Goal: Task Accomplishment & Management: Use online tool/utility

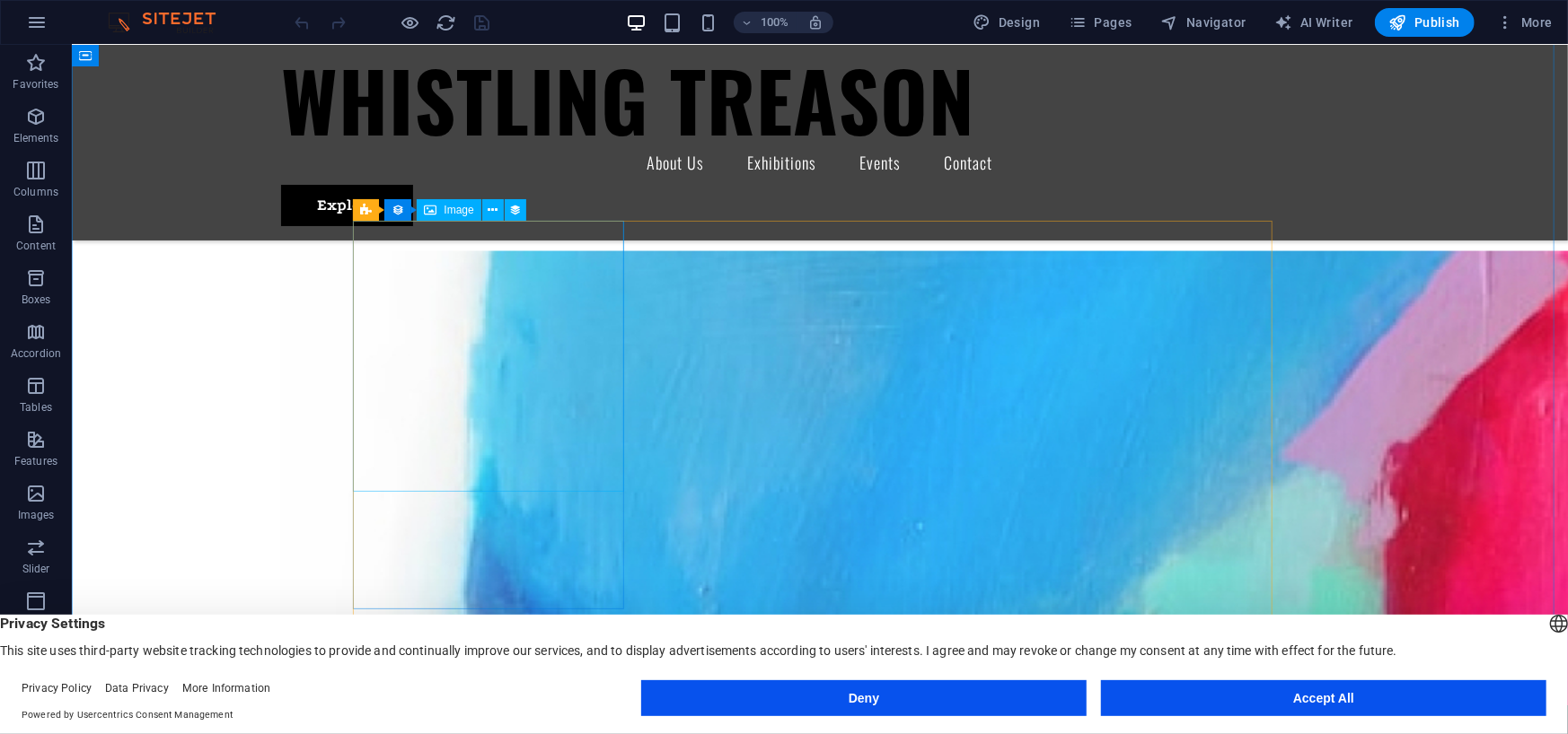
scroll to position [1615, 0]
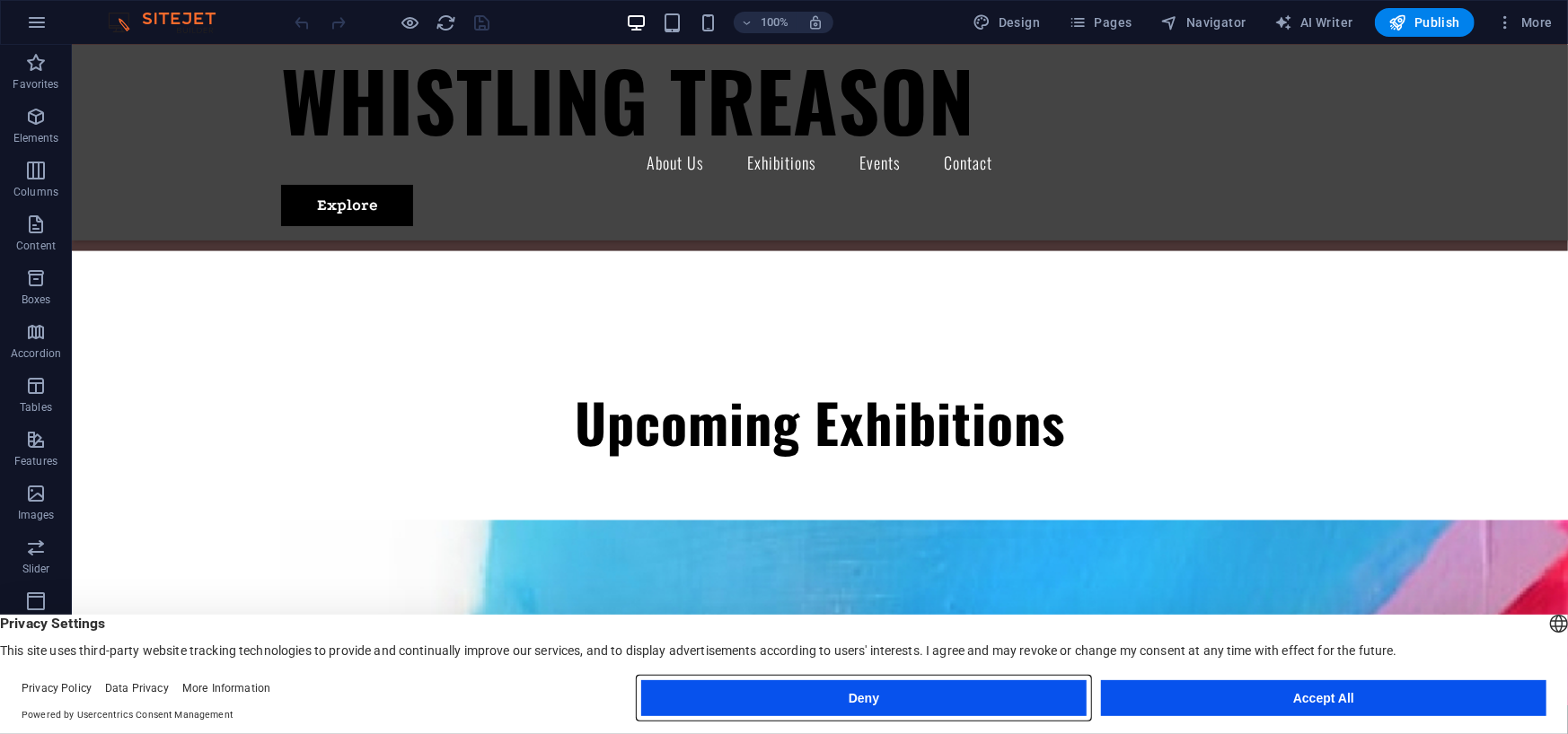
drag, startPoint x: 885, startPoint y: 698, endPoint x: 808, endPoint y: 649, distance: 91.3
click at [885, 698] on button "Deny" at bounding box center [864, 698] width 446 height 36
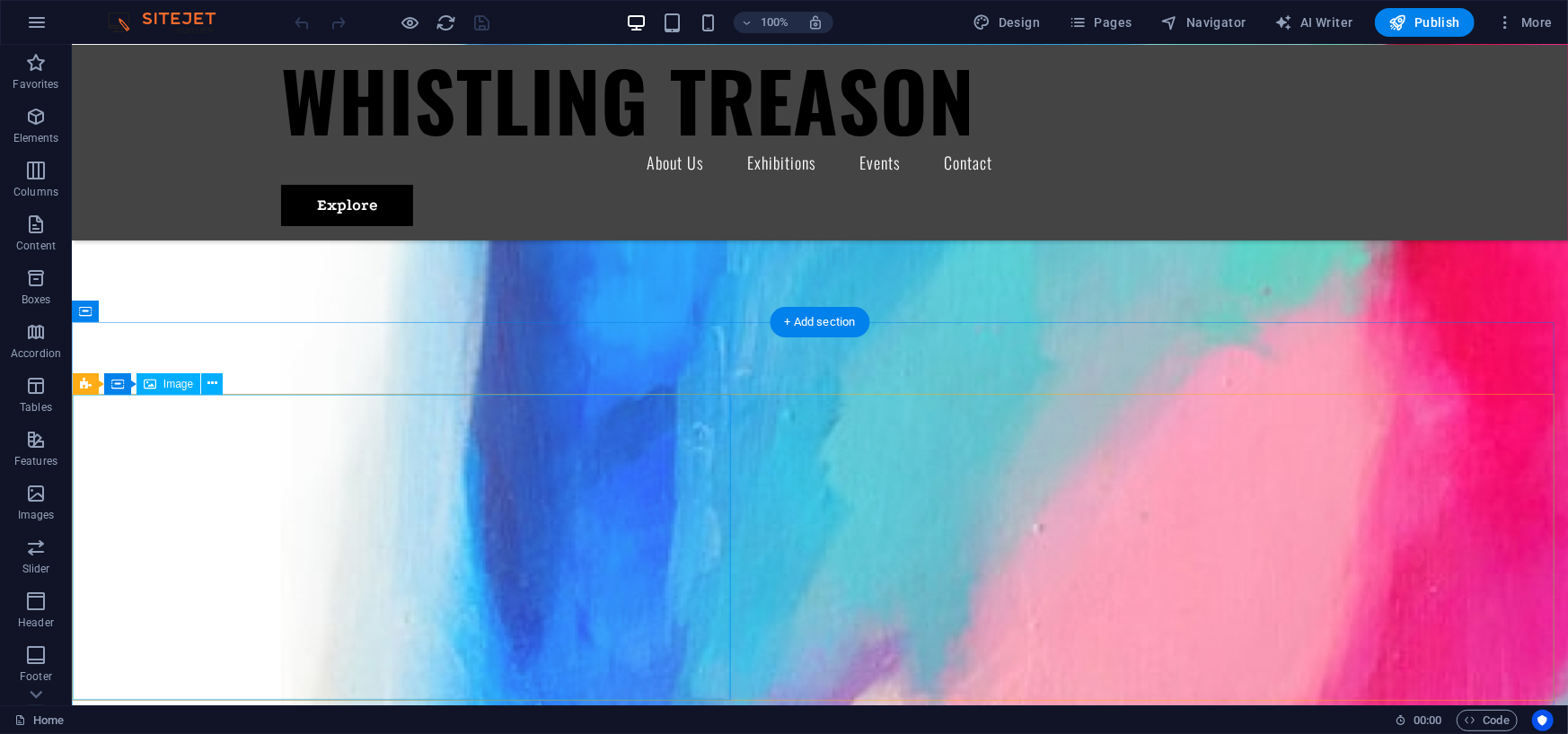
scroll to position [2513, 0]
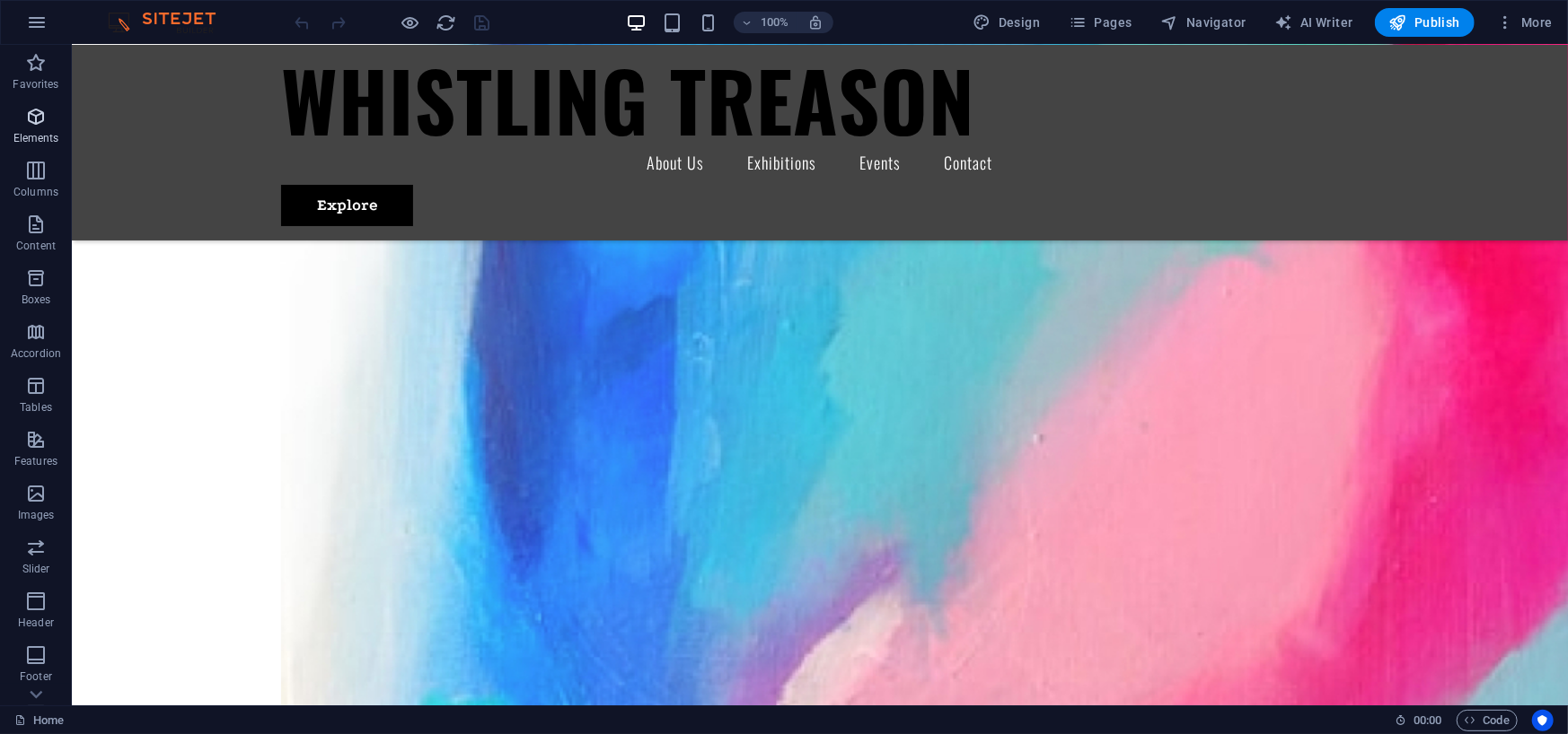
click at [41, 127] on span "Elements" at bounding box center [36, 126] width 72 height 43
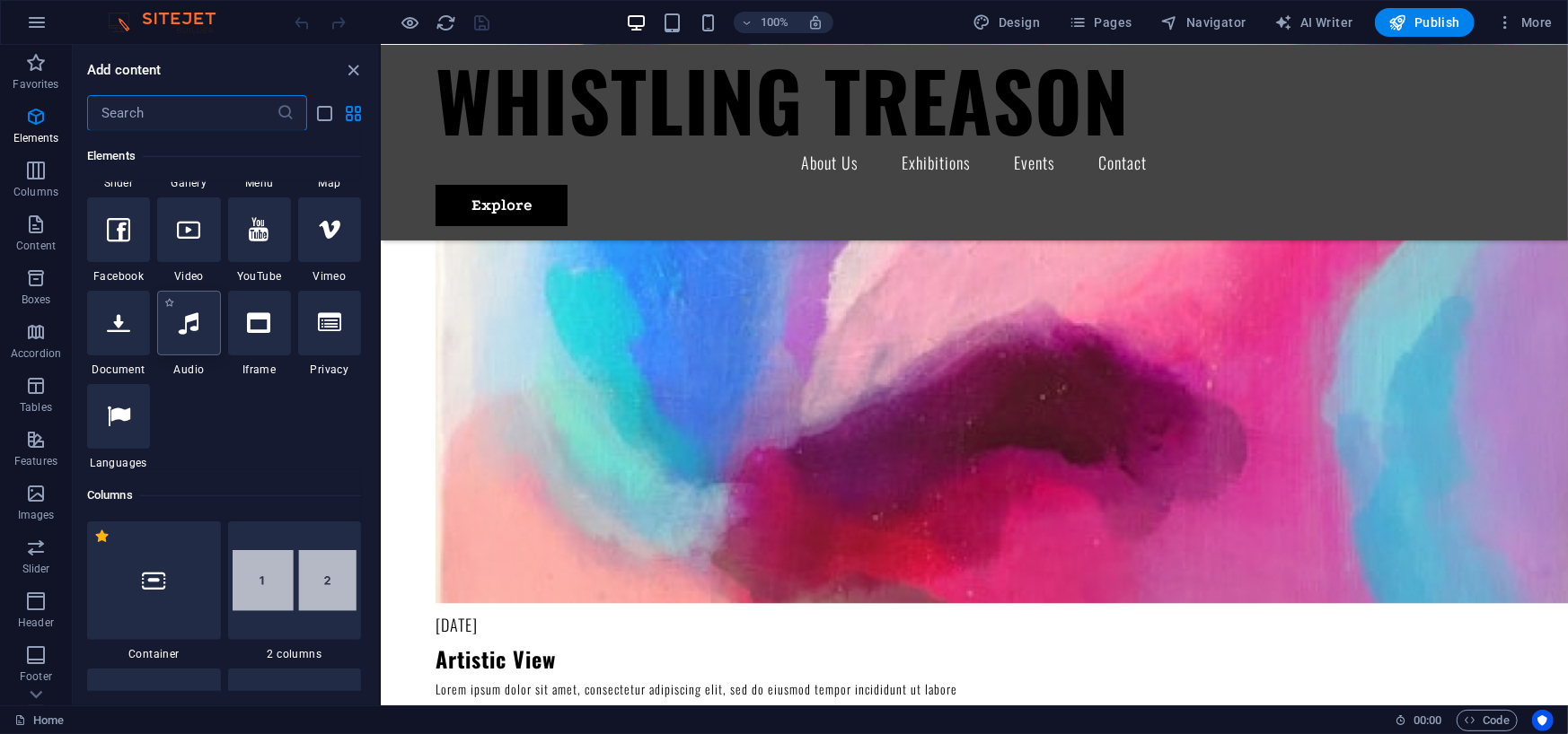
scroll to position [370, 0]
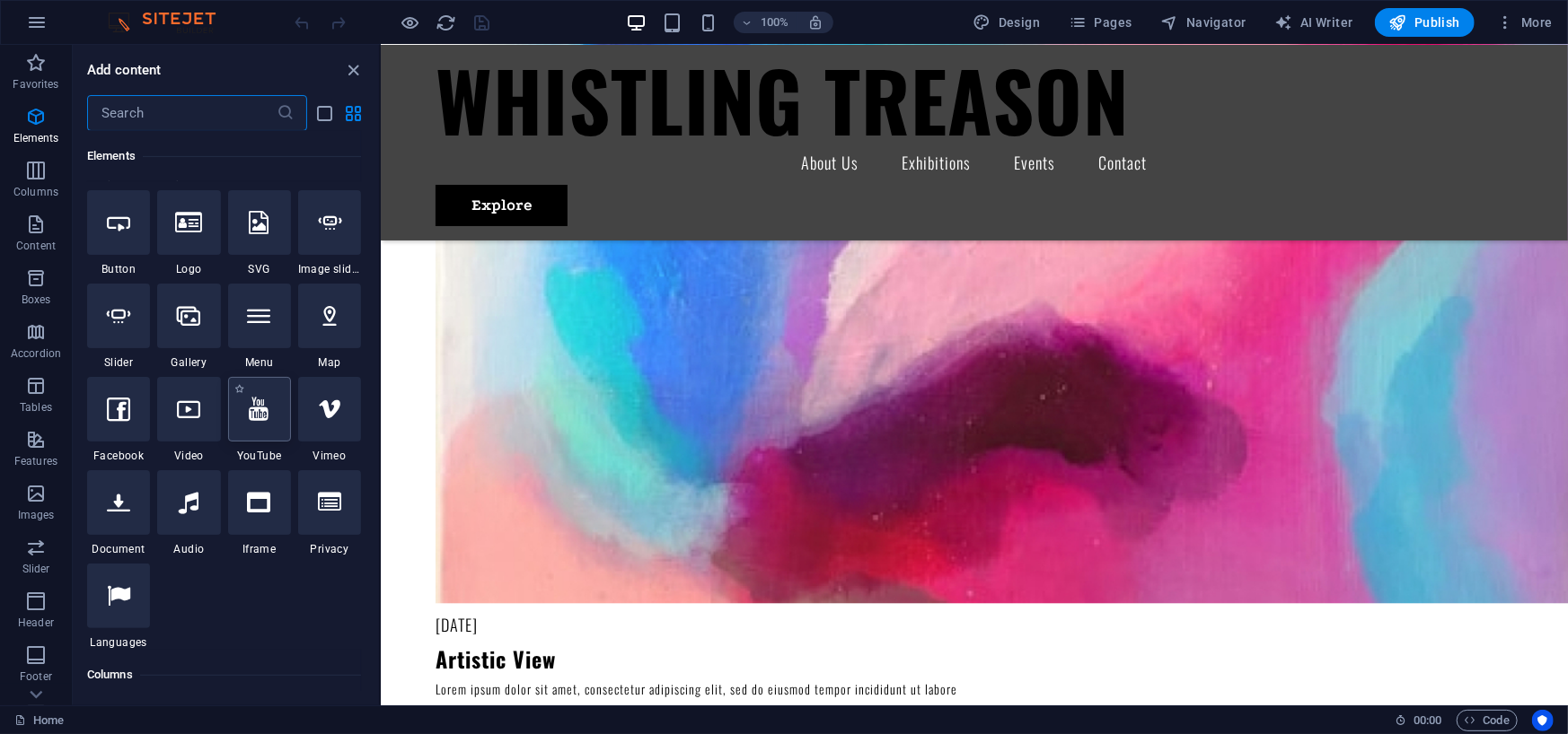
click at [262, 417] on icon at bounding box center [260, 409] width 20 height 23
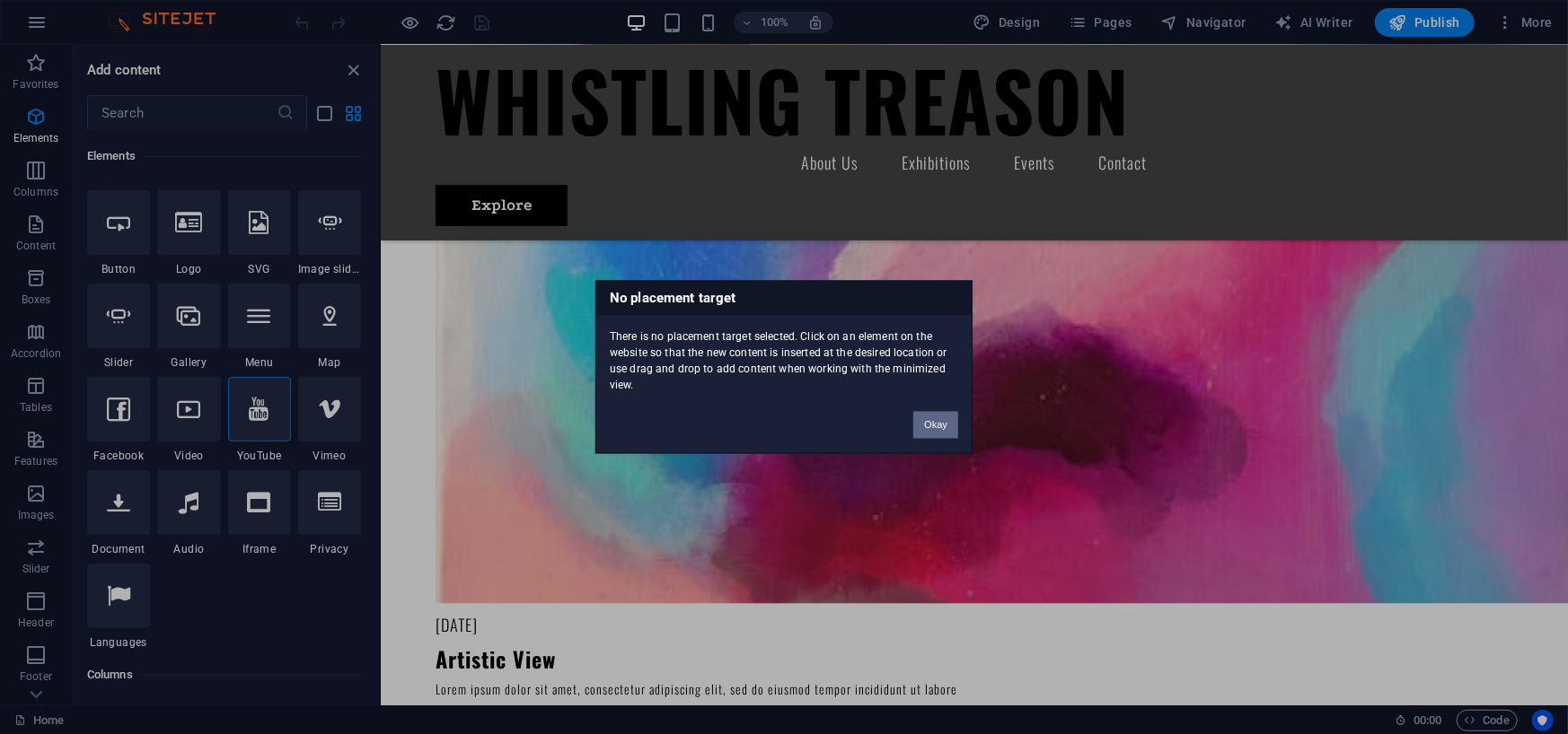
click at [950, 421] on button "Okay" at bounding box center [935, 425] width 45 height 27
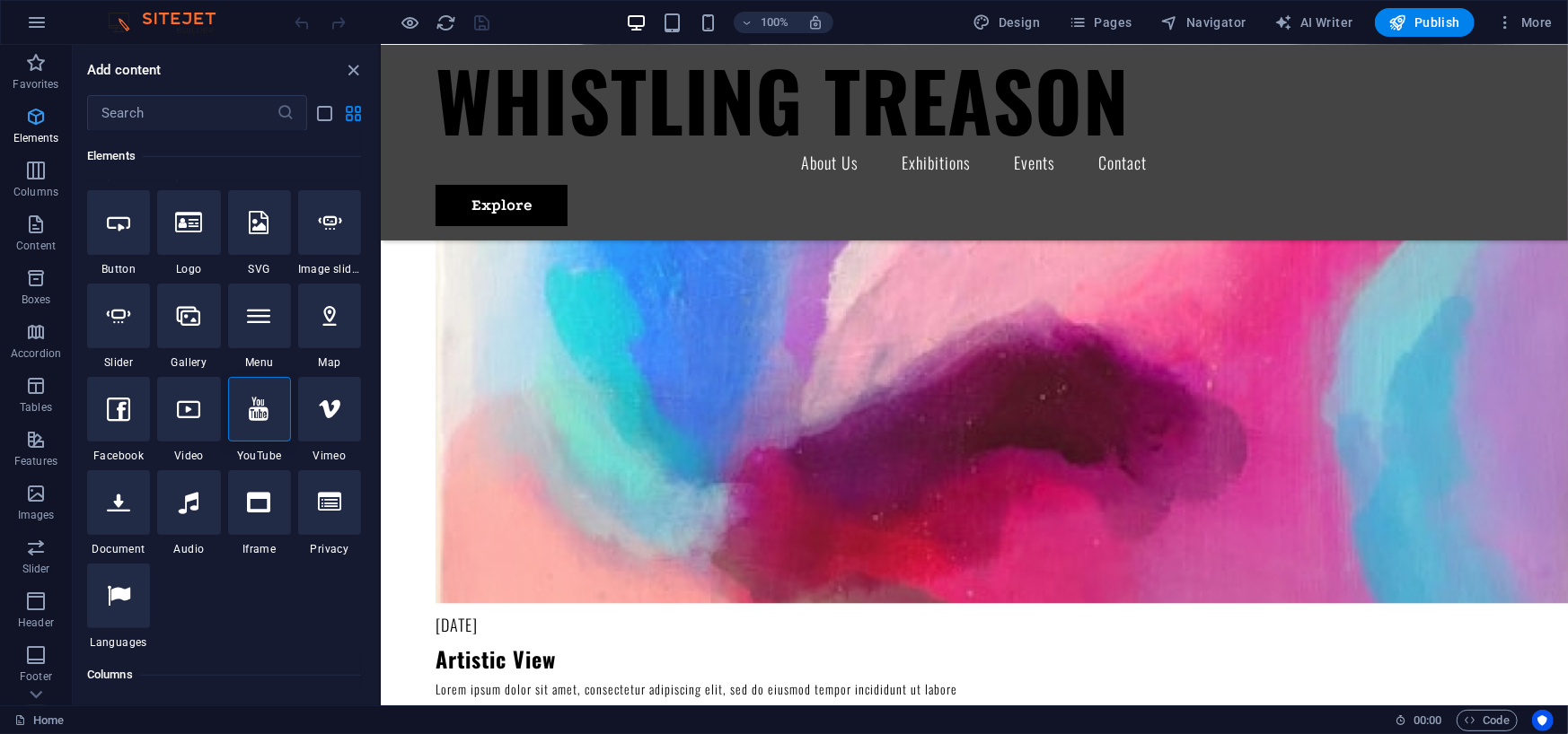
click at [20, 124] on span "Elements" at bounding box center [36, 126] width 72 height 43
click at [35, 186] on p "Columns" at bounding box center [36, 192] width 45 height 14
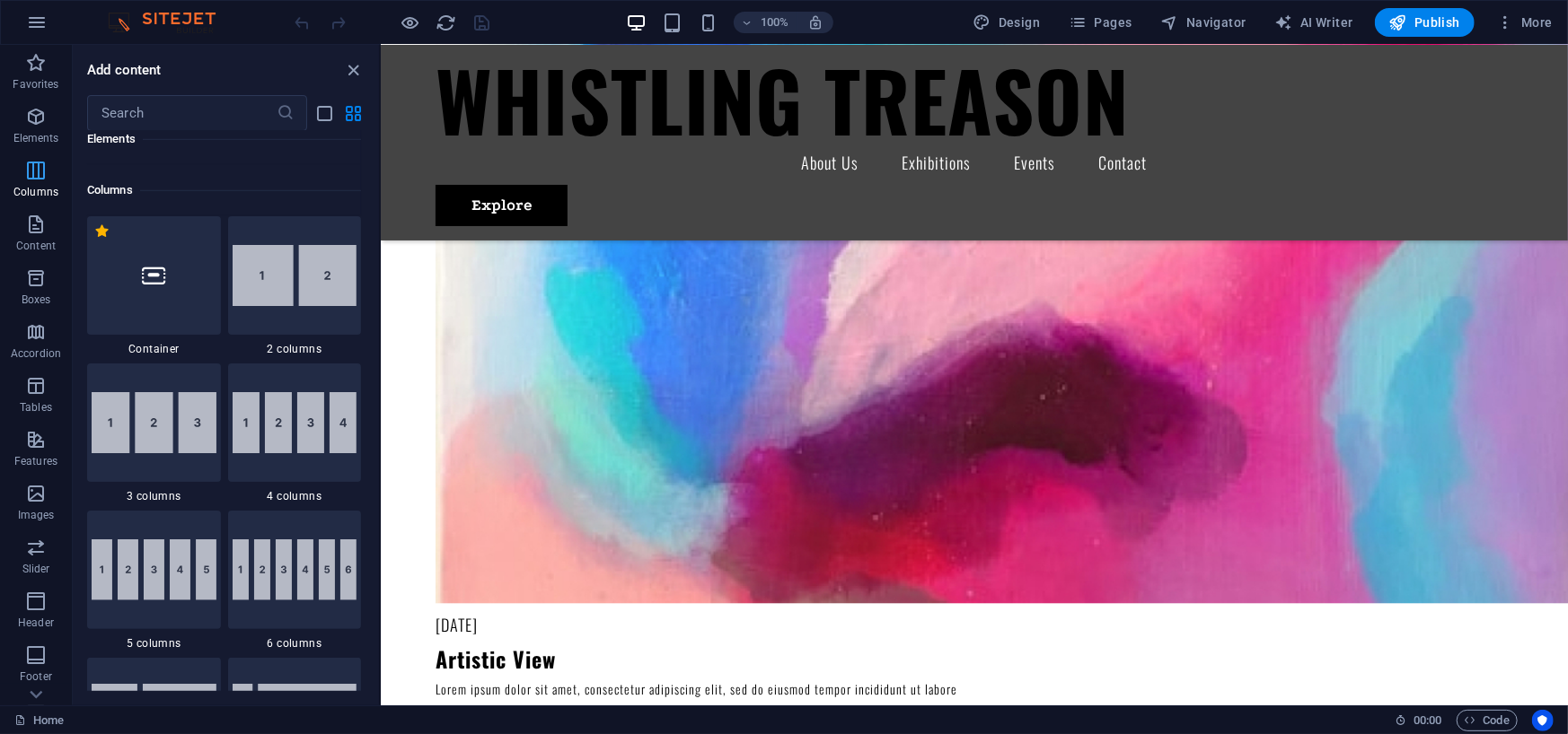
scroll to position [888, 0]
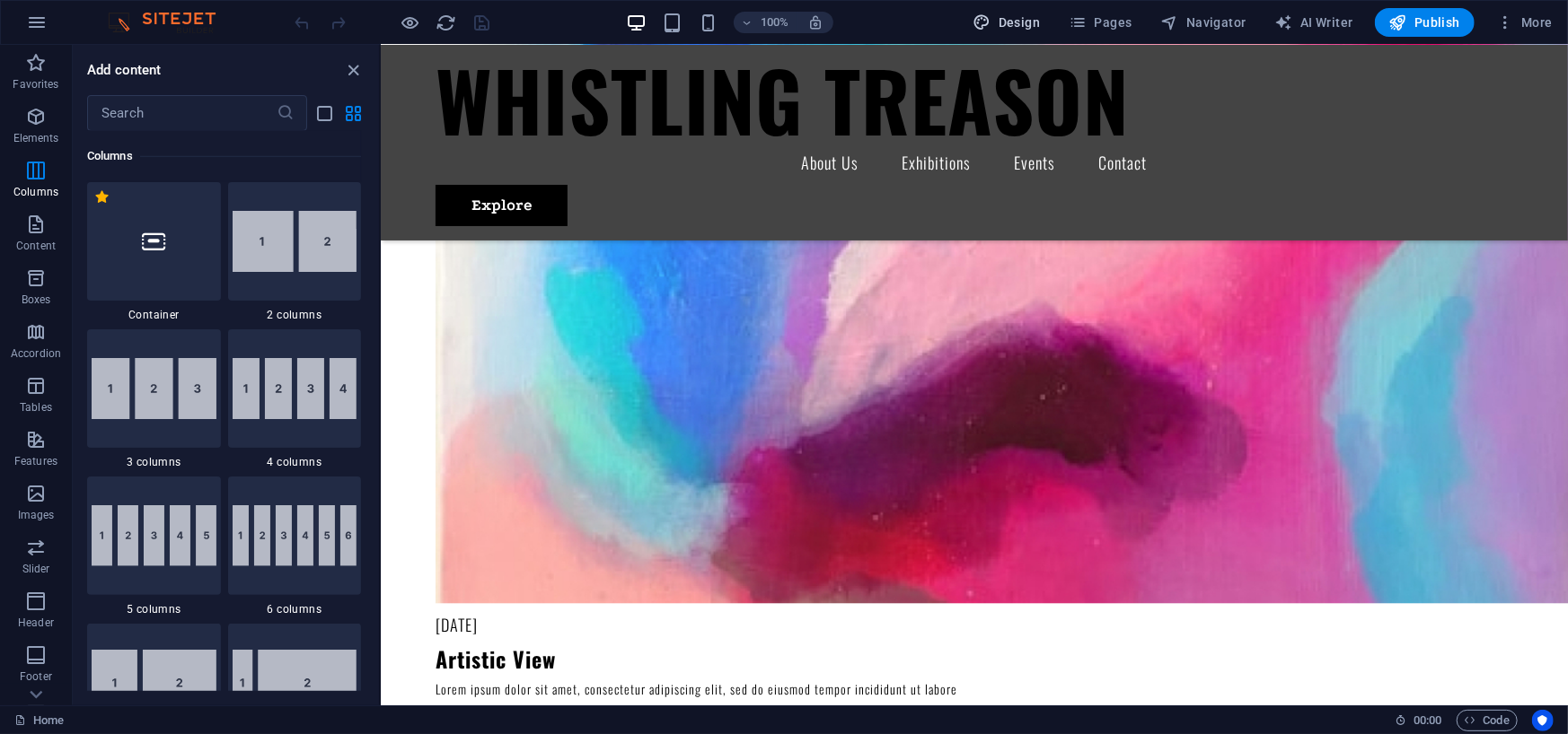
click at [1007, 12] on button "Design" at bounding box center [1007, 22] width 82 height 29
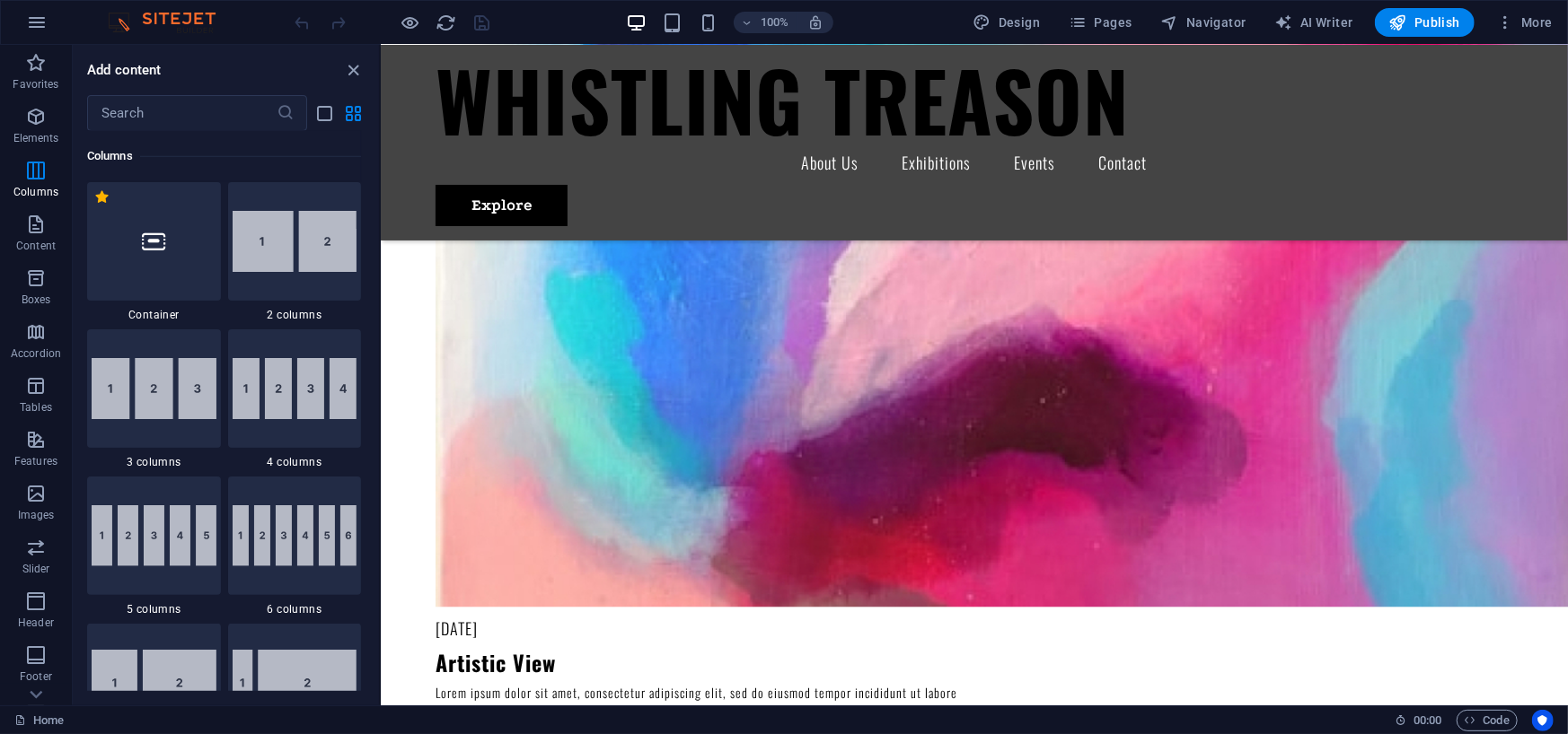
select select "px"
select select "300"
select select "px"
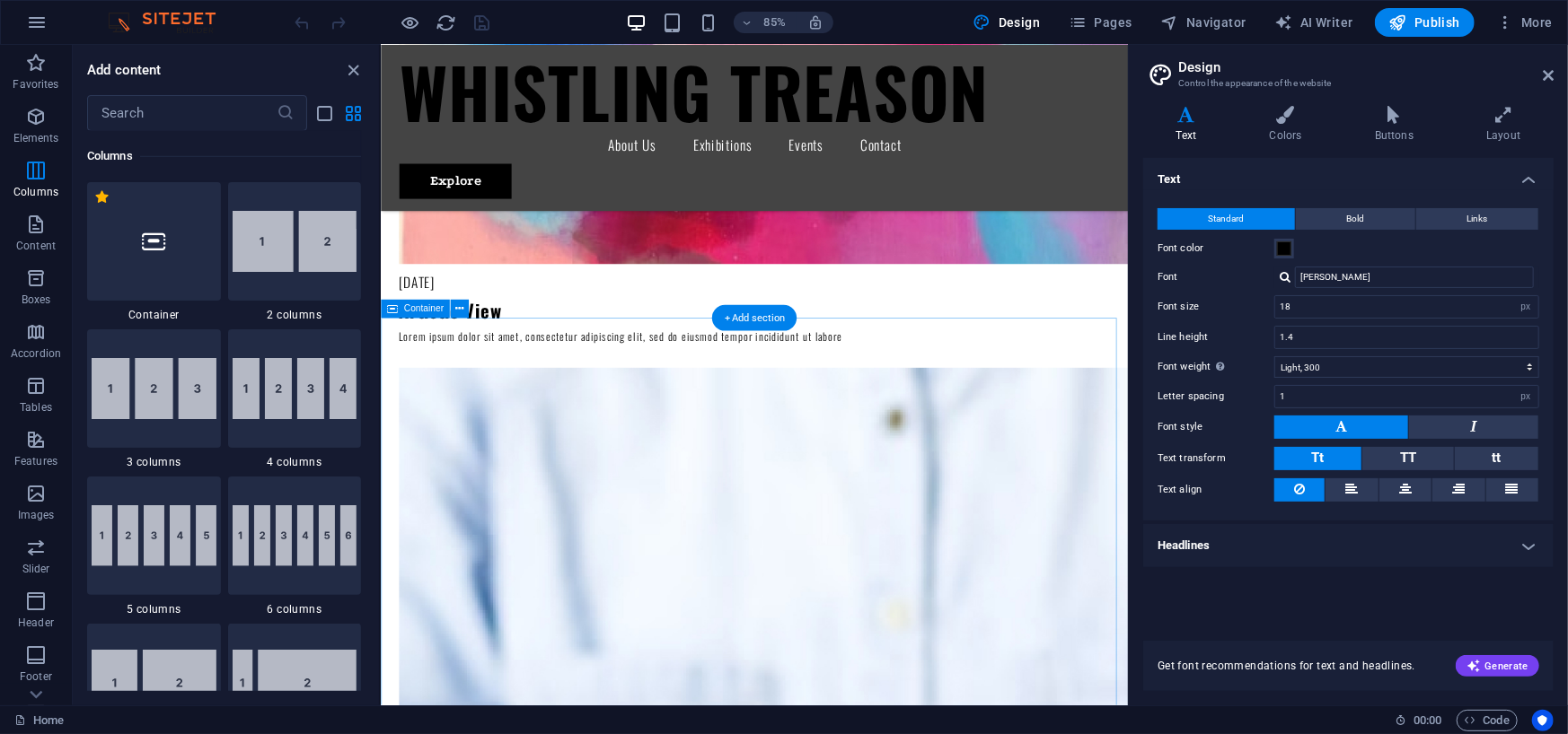
scroll to position [2394, 0]
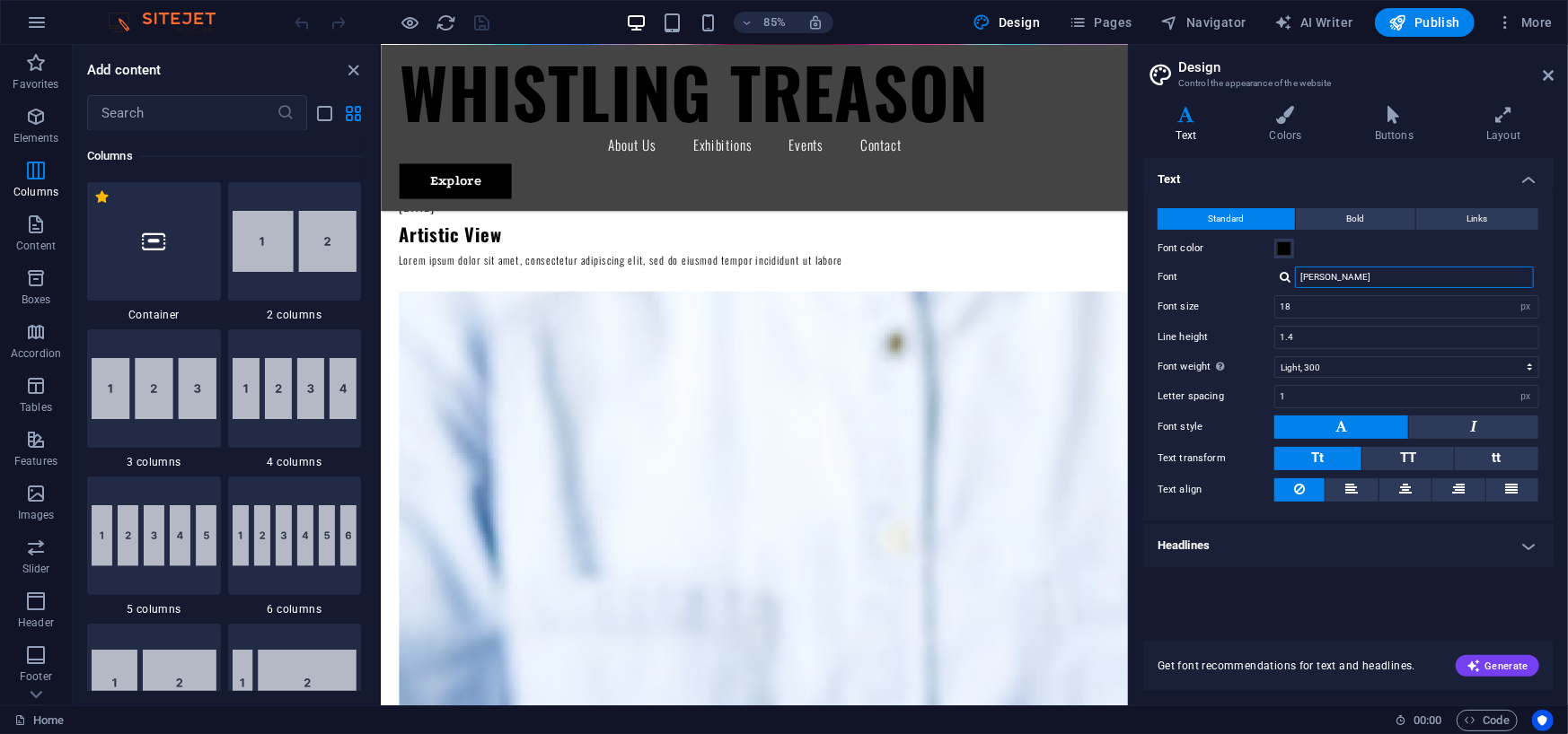
click at [1336, 281] on input "[PERSON_NAME]" at bounding box center [1414, 277] width 239 height 22
drag, startPoint x: 1346, startPoint y: 280, endPoint x: 1252, endPoint y: 301, distance: 96.3
click at [1252, 301] on div "Standard Bold Links Font color Font [PERSON_NAME] Font size 18 rem px Line heig…" at bounding box center [1348, 355] width 418 height 330
